Goal: Task Accomplishment & Management: Use online tool/utility

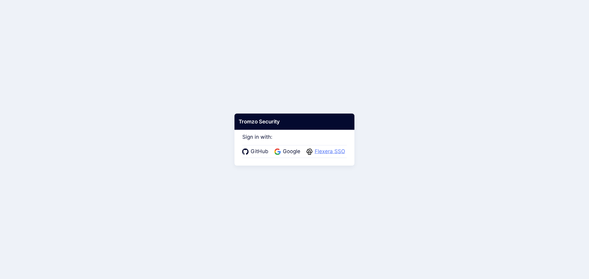
click at [324, 154] on span "Flexera SSO" at bounding box center [330, 152] width 34 height 8
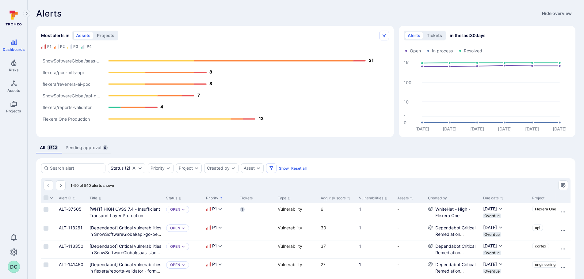
click at [89, 60] on text "SnowSoftwareGlobal/saas-..." at bounding box center [72, 61] width 58 height 5
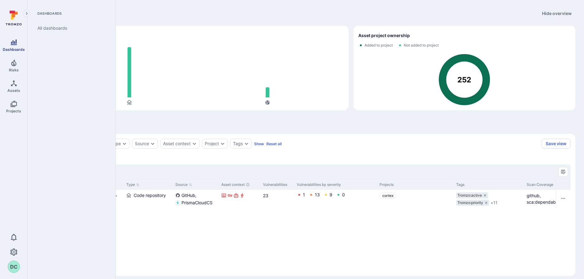
click at [11, 47] on span "Dashboards" at bounding box center [14, 49] width 22 height 5
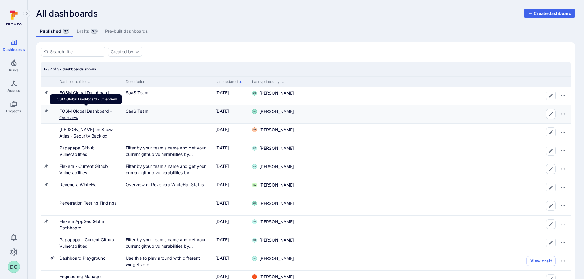
click at [80, 111] on link "FOSM Global Dashboard - Overview" at bounding box center [85, 115] width 52 height 12
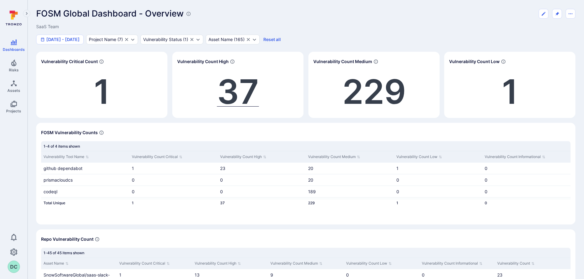
click at [231, 93] on span "37" at bounding box center [238, 91] width 42 height 41
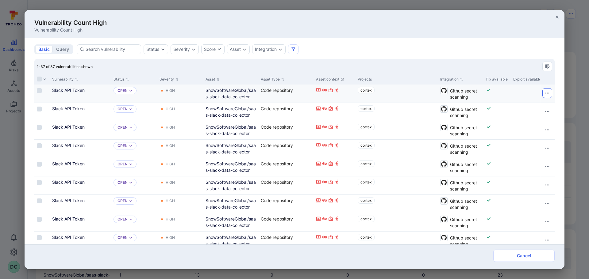
click at [544, 92] on icon "Row actions menu" at bounding box center [546, 93] width 5 height 5
click at [519, 113] on div "Create Ticket" at bounding box center [518, 116] width 27 height 6
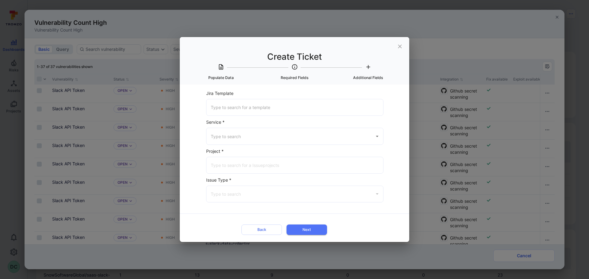
click at [230, 107] on input "Jira Template" at bounding box center [294, 107] width 171 height 11
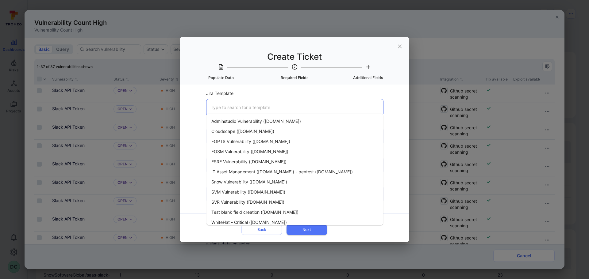
click at [237, 107] on input "Jira Template" at bounding box center [294, 107] width 171 height 11
type input "s"
type input "Fosm"
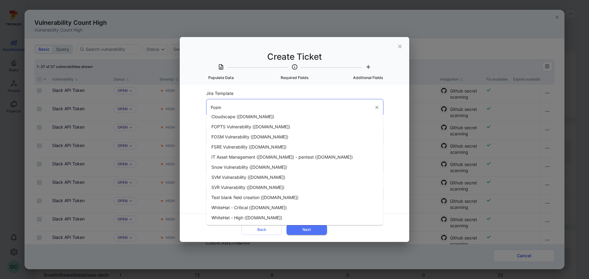
drag, startPoint x: 236, startPoint y: 105, endPoint x: 201, endPoint y: 104, distance: 35.3
click at [201, 102] on form "Jira Template Fosm ​ Service * ​ Project * ​ Issue Type * ​ Back Next" at bounding box center [294, 164] width 197 height 148
